Goal: Transaction & Acquisition: Purchase product/service

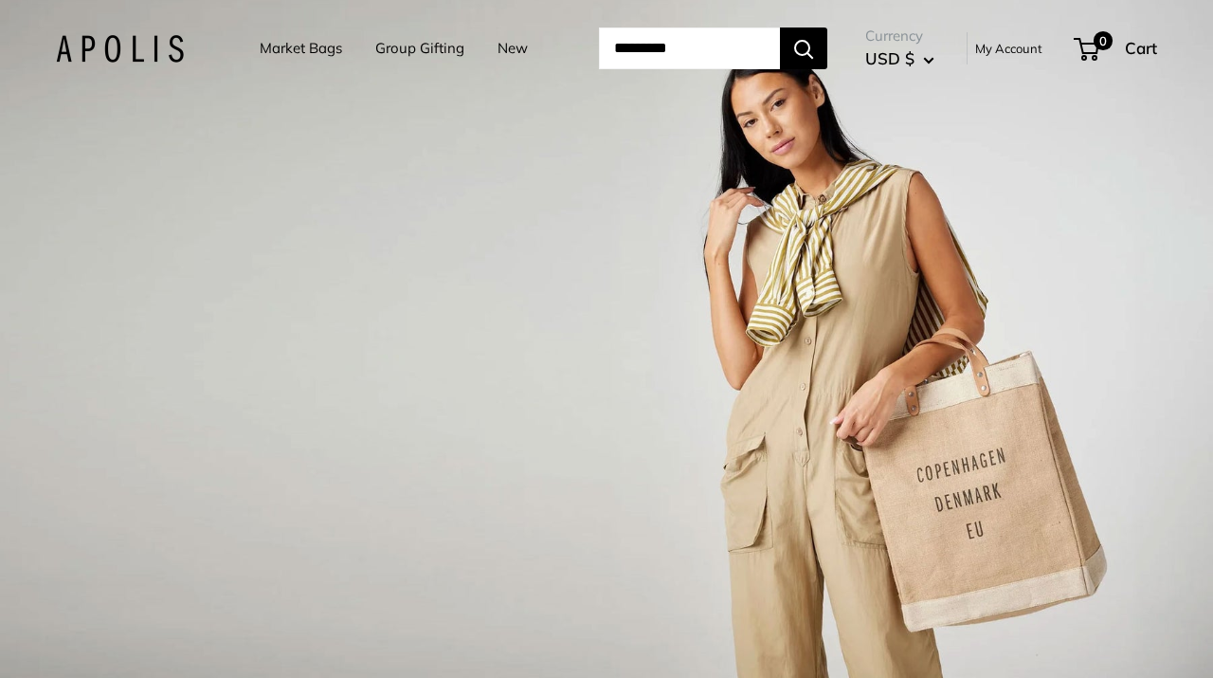
click at [301, 47] on link "Market Bags" at bounding box center [301, 48] width 82 height 27
